Goal: Information Seeking & Learning: Learn about a topic

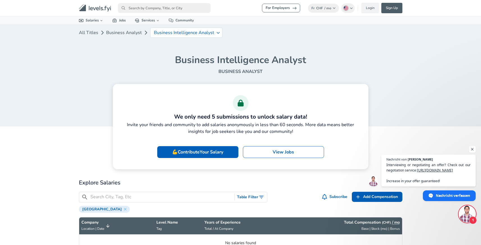
click at [139, 2] on nav "For Employers Fr CHF / mo Change English ([GEOGRAPHIC_DATA]) Change Login Sign …" at bounding box center [240, 8] width 337 height 12
click at [135, 9] on input "primary" at bounding box center [164, 8] width 93 height 10
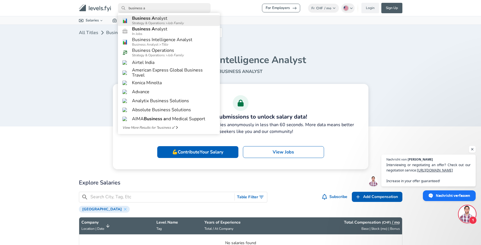
type input "business a"
click at [177, 20] on h6 "Business A nalyst" at bounding box center [158, 18] width 52 height 5
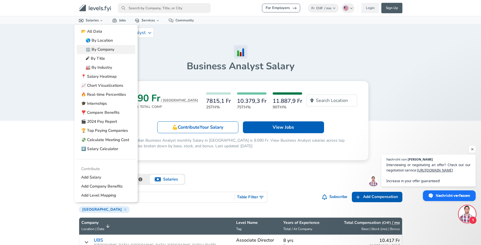
click at [105, 48] on link "🏢 By Company" at bounding box center [106, 49] width 59 height 9
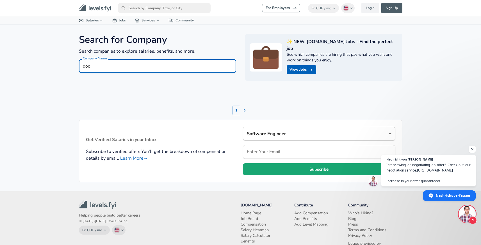
type input "door"
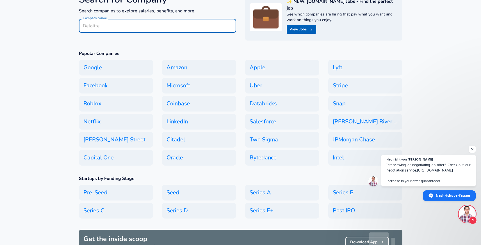
scroll to position [41, 0]
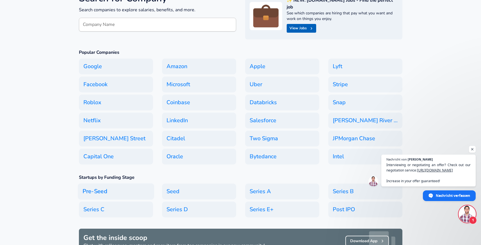
click at [107, 184] on h6 "Pre-Seed" at bounding box center [116, 191] width 76 height 16
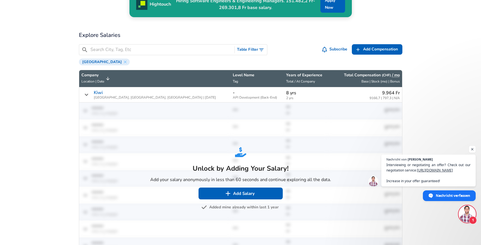
scroll to position [269, 0]
